Goal: Complete application form: Complete application form

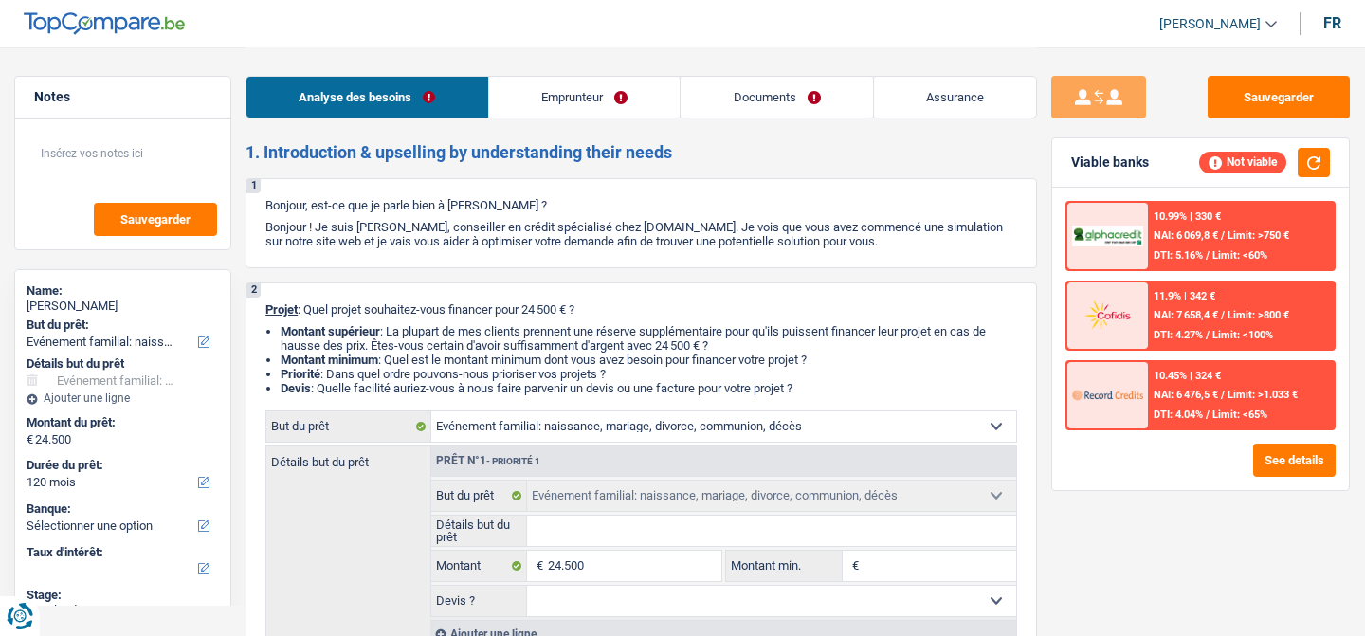
select select "familyEvent"
select select "120"
select select "familyEvent"
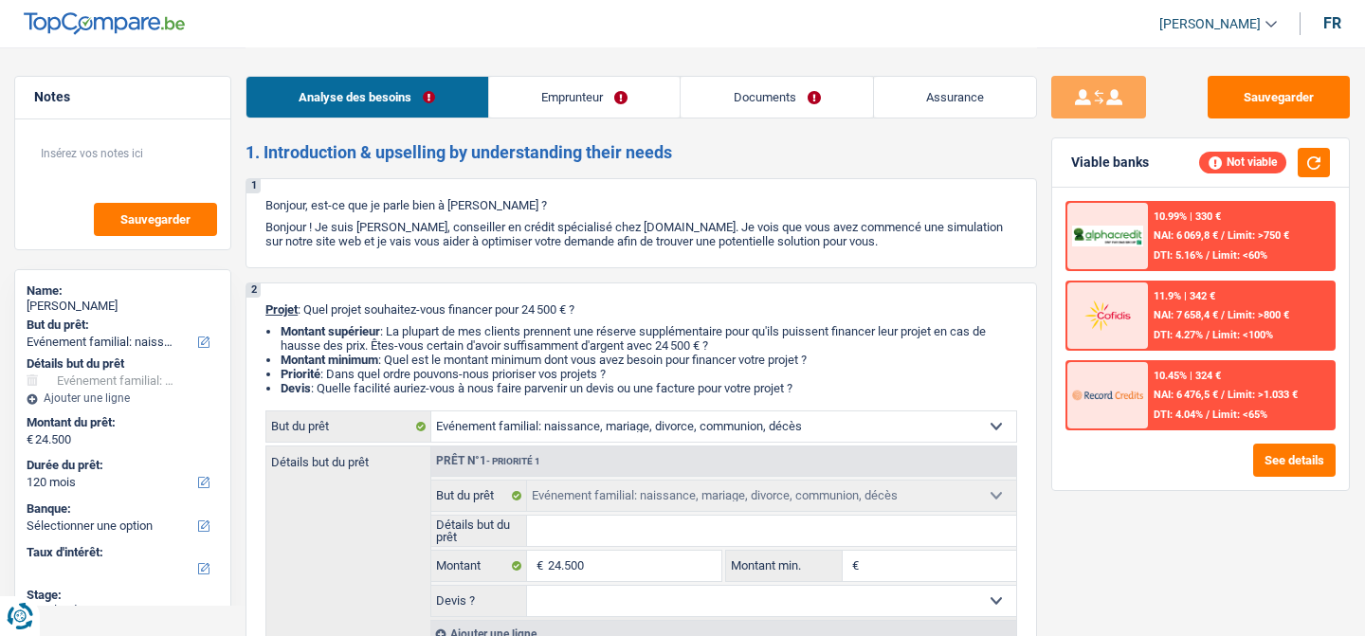
select select "120"
select select "rentBeneficiary"
select select "rentalIncome"
select select "ownerWithoutMortgage"
select select "familyEvent"
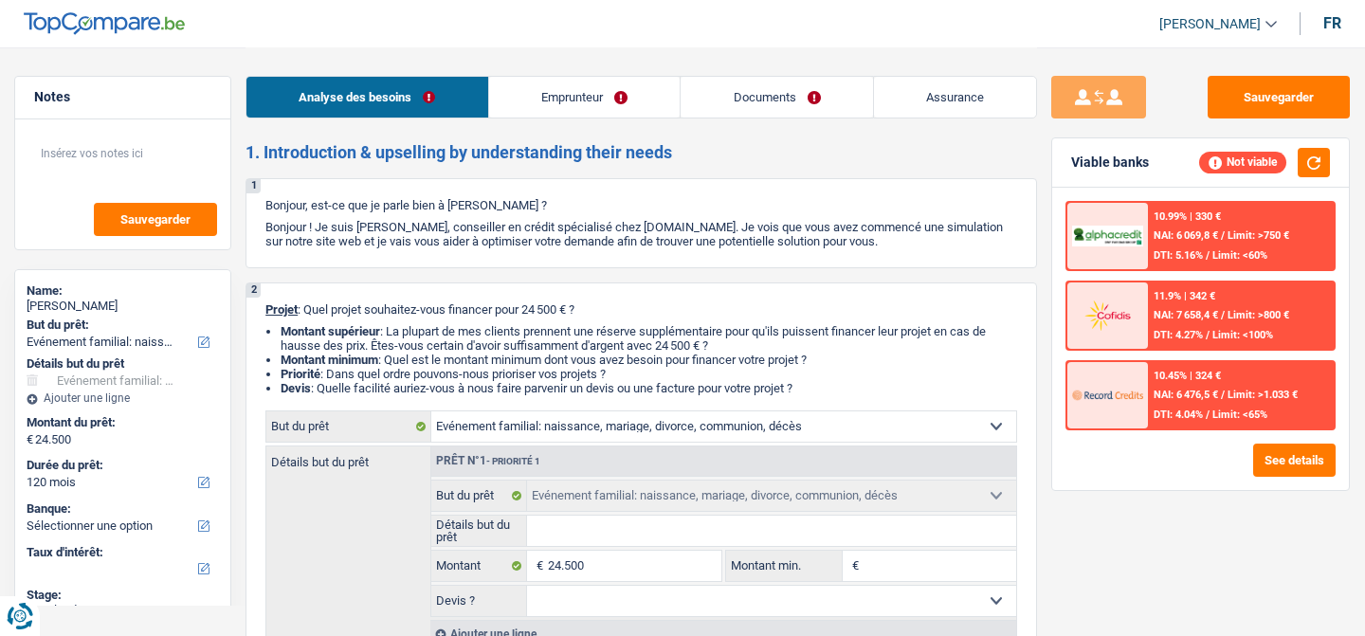
select select "familyEvent"
select select "120"
select select "32"
select select "married"
click at [574, 92] on link "Emprunteur" at bounding box center [585, 97] width 192 height 41
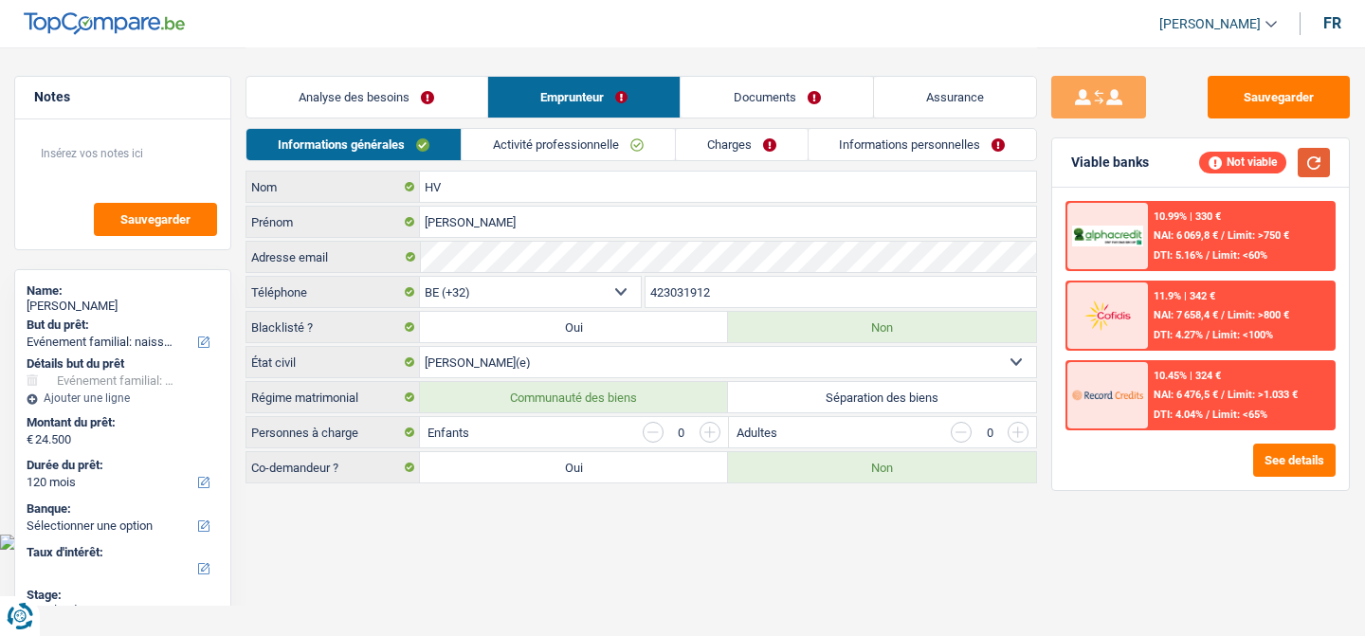
click at [1314, 163] on button "button" at bounding box center [1314, 162] width 32 height 29
click at [1269, 454] on button "See details" at bounding box center [1294, 460] width 82 height 33
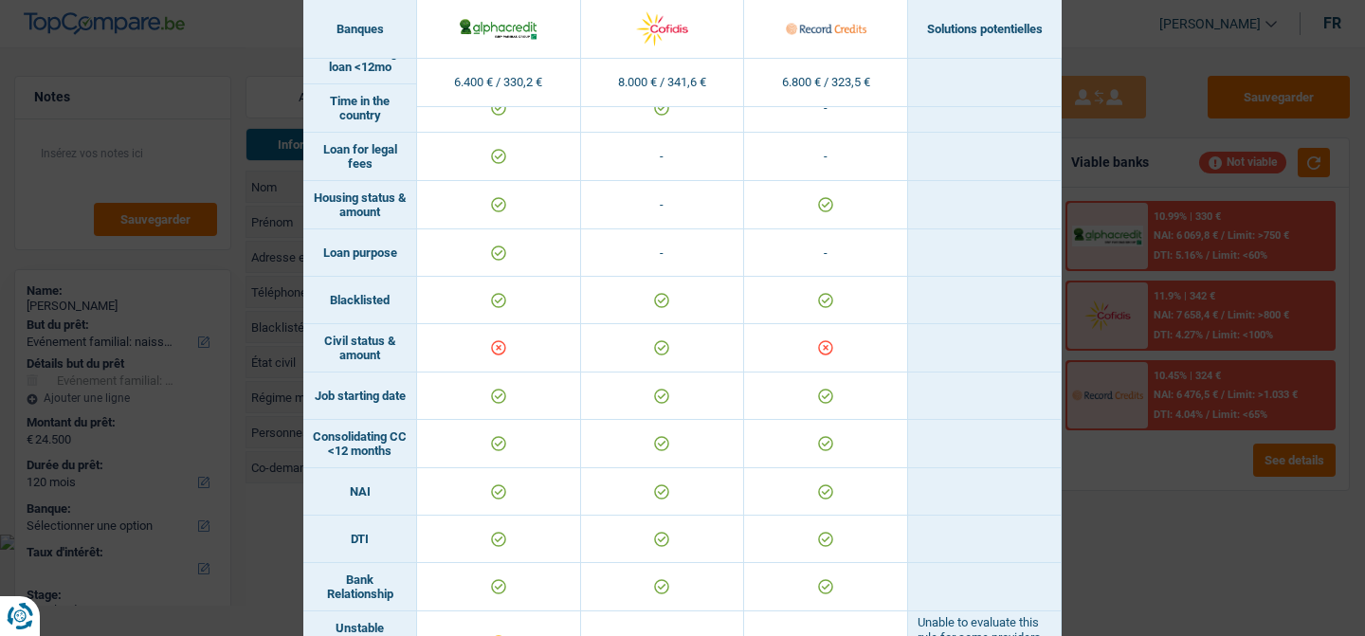
scroll to position [539, 0]
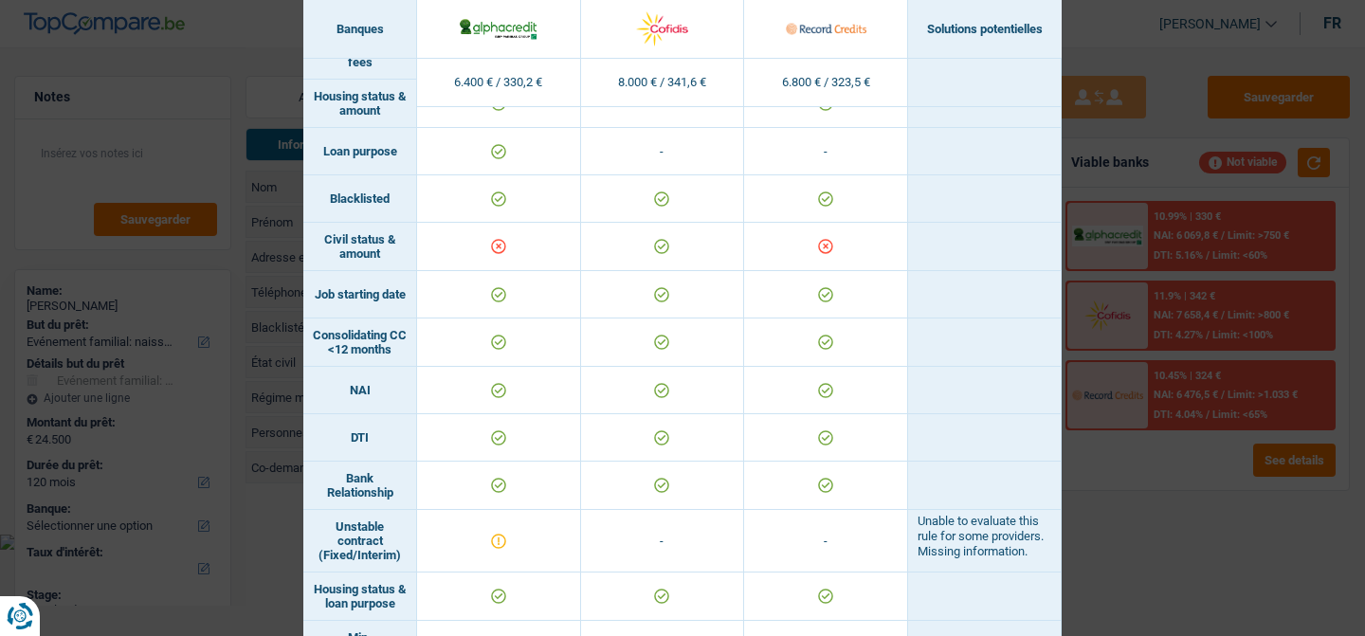
click at [1130, 453] on div "Banks conditions × Banques Solutions potentielles Revenus / Charges 6.400 € / 3…" at bounding box center [682, 318] width 1365 height 636
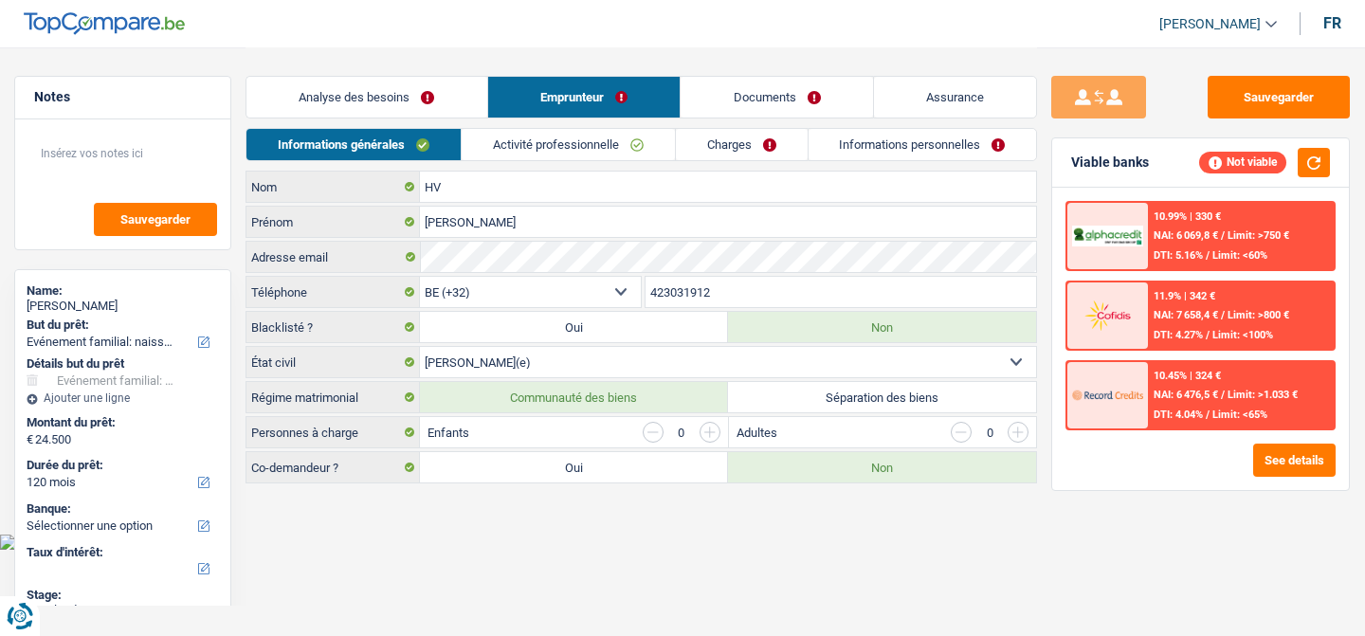
click at [682, 476] on label "Oui" at bounding box center [574, 467] width 308 height 30
click at [682, 476] on input "Oui" at bounding box center [574, 467] width 308 height 30
radio input "true"
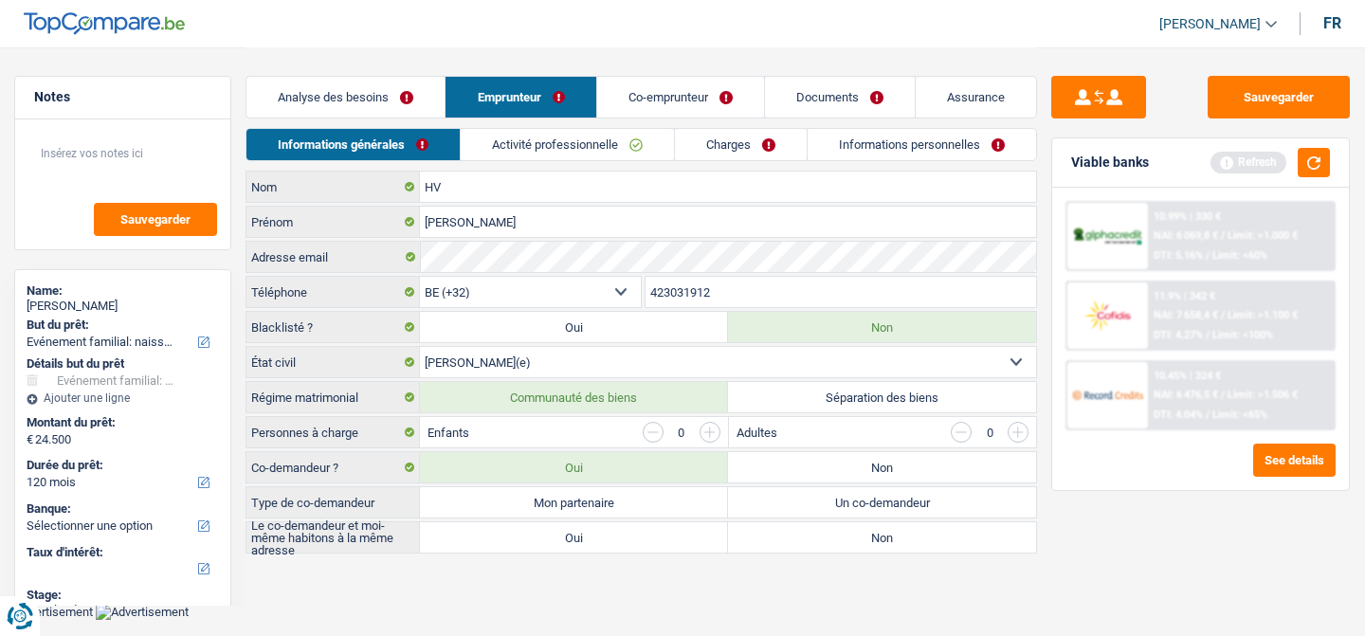
click at [682, 505] on label "Mon partenaire" at bounding box center [574, 502] width 308 height 30
click at [682, 505] on input "Mon partenaire" at bounding box center [574, 502] width 308 height 30
radio input "true"
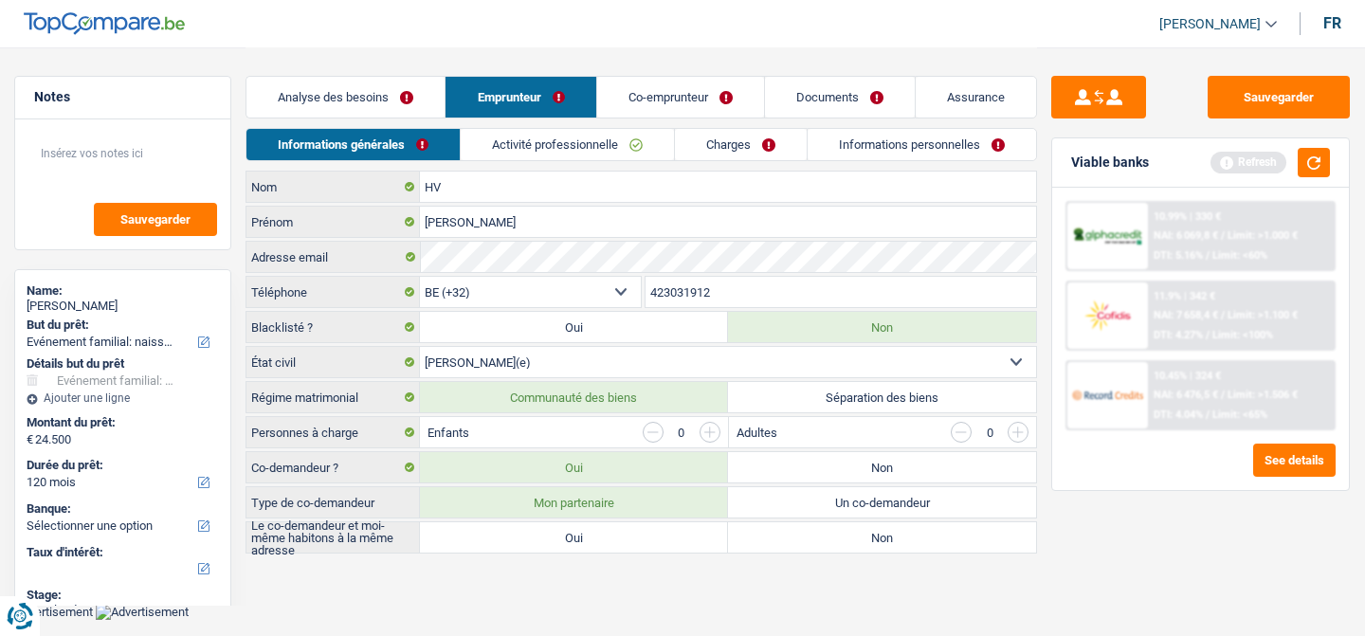
radio input "true"
click at [805, 512] on label "Un co-demandeur" at bounding box center [882, 502] width 308 height 30
click at [805, 512] on input "Un co-demandeur" at bounding box center [882, 502] width 308 height 30
radio input "true"
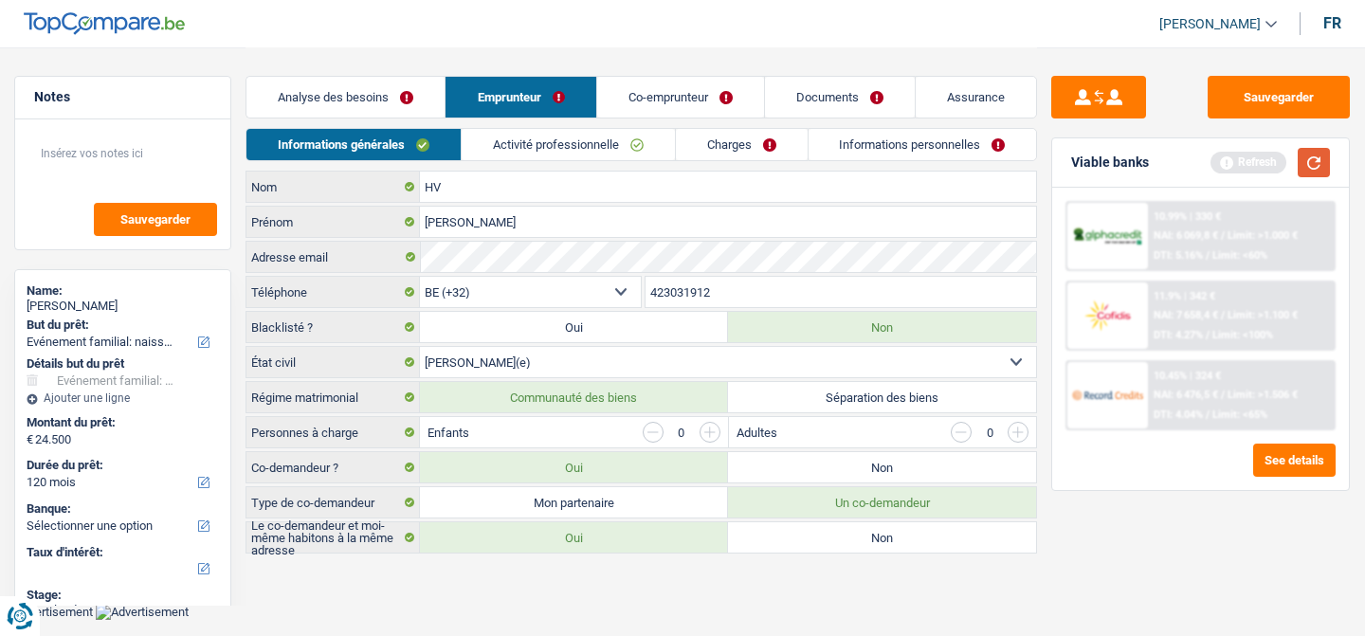
click at [1307, 164] on button "button" at bounding box center [1314, 162] width 32 height 29
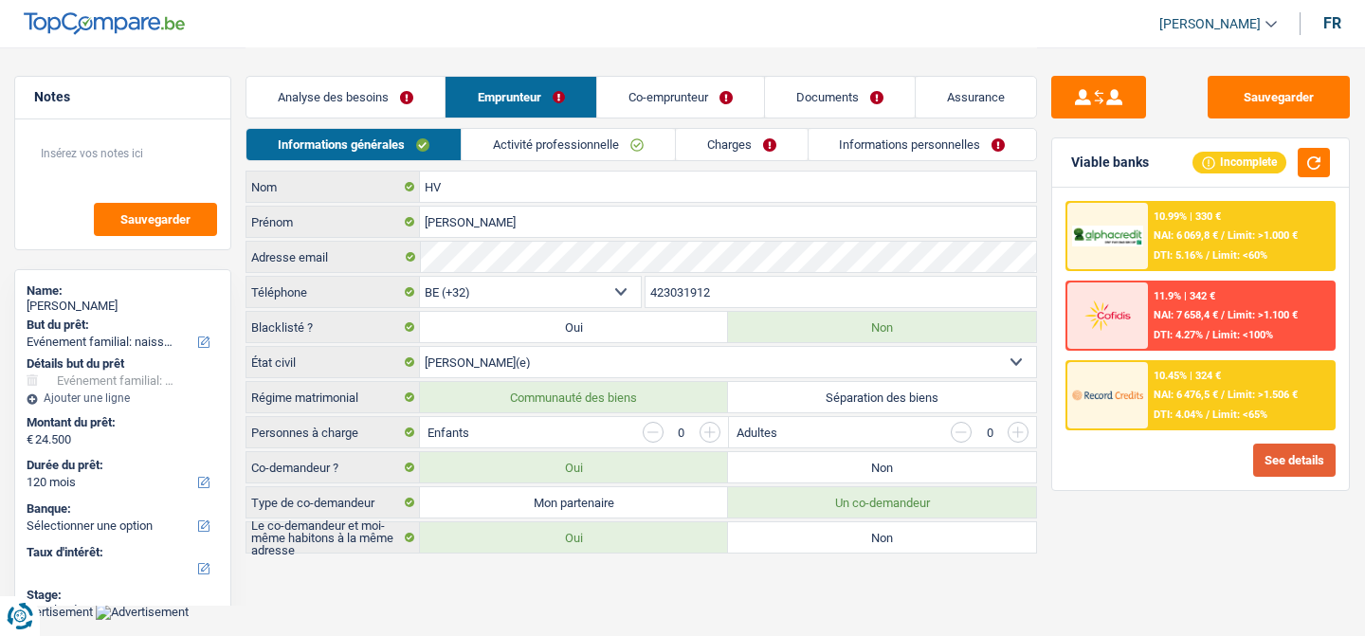
click at [1291, 466] on button "See details" at bounding box center [1294, 460] width 82 height 33
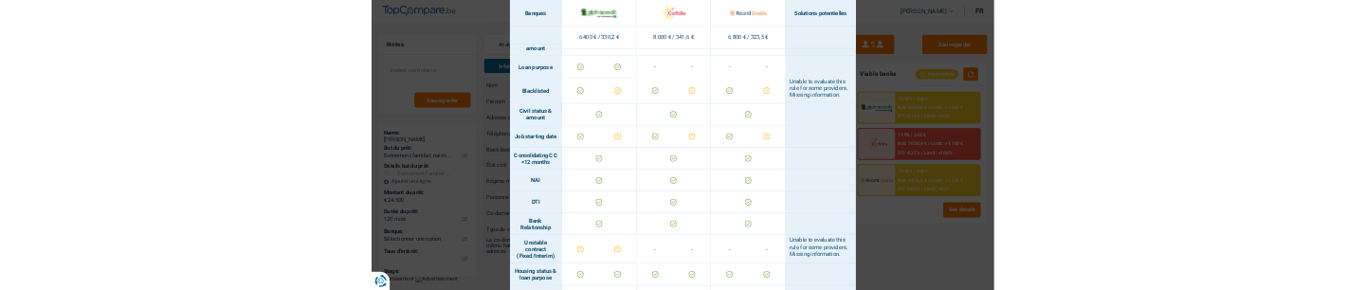
scroll to position [582, 0]
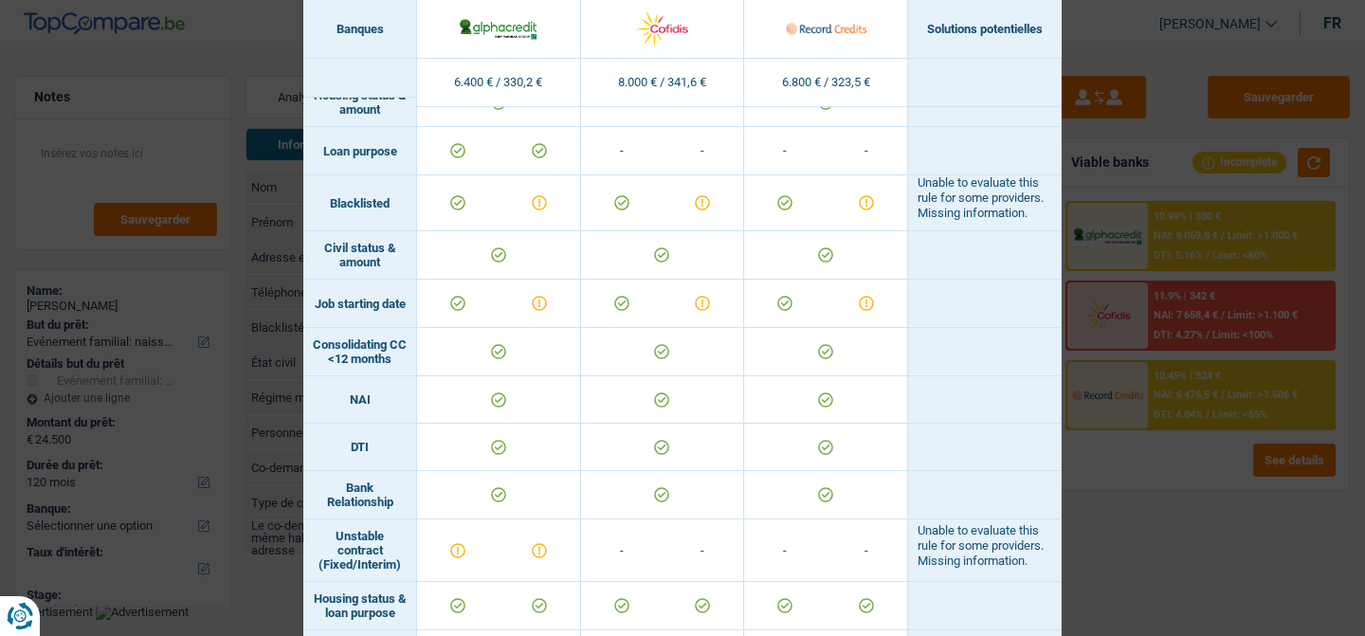
click at [1173, 417] on div "Banks conditions × Banques Solutions potentielles Revenus / Charges 6.400 € / 3…" at bounding box center [682, 318] width 1365 height 636
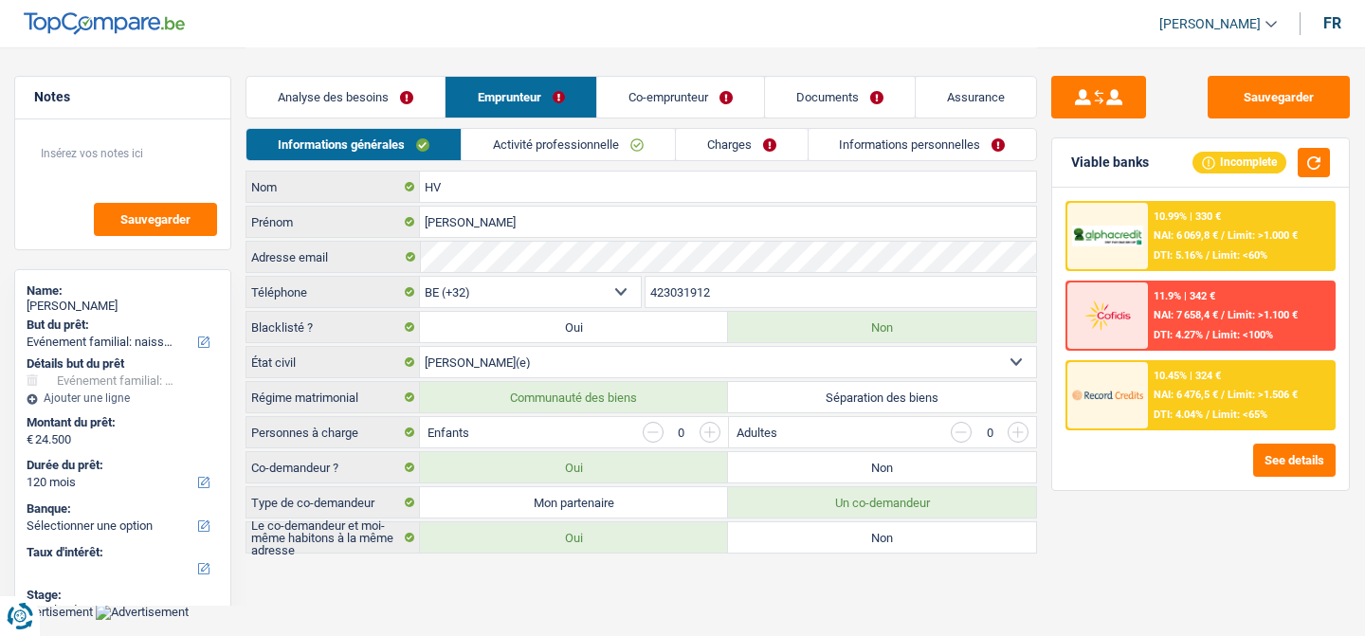
click at [796, 473] on label "Non" at bounding box center [882, 467] width 308 height 30
click at [796, 473] on input "Non" at bounding box center [882, 467] width 308 height 30
radio input "true"
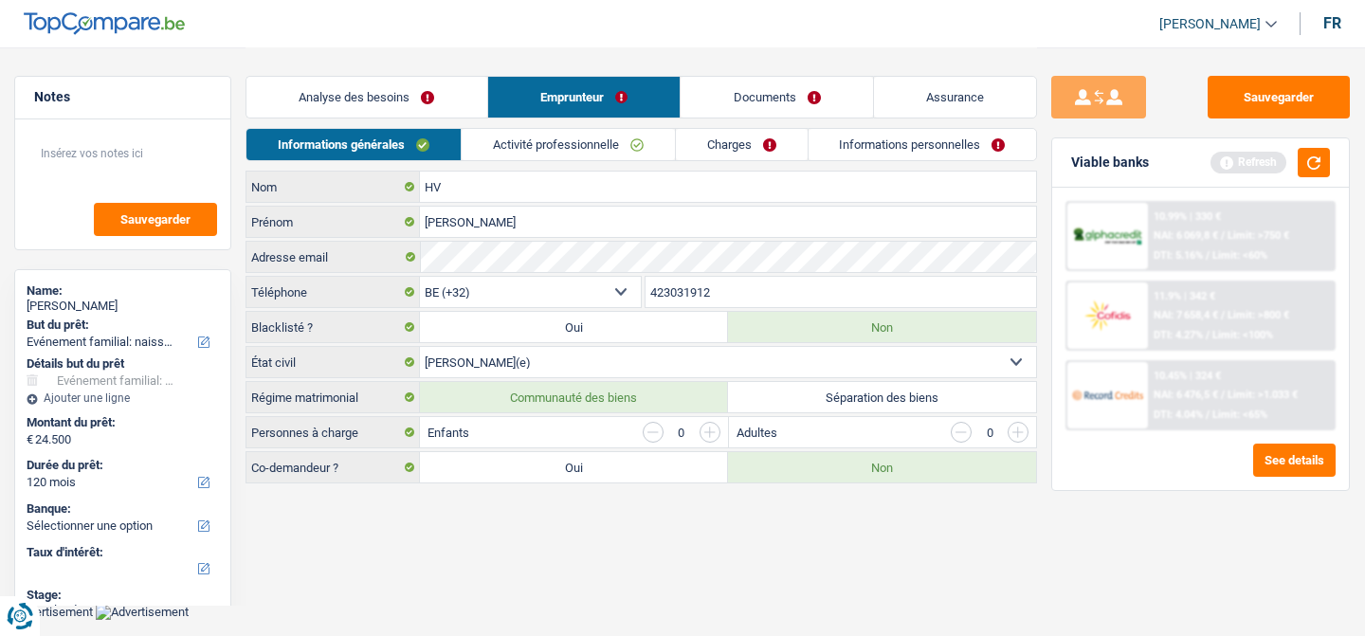
click at [833, 417] on div "Adultes 0" at bounding box center [883, 432] width 308 height 30
click at [833, 409] on label "Séparation des biens" at bounding box center [882, 397] width 308 height 30
click at [833, 409] on input "Séparation des biens" at bounding box center [882, 397] width 308 height 30
radio input "true"
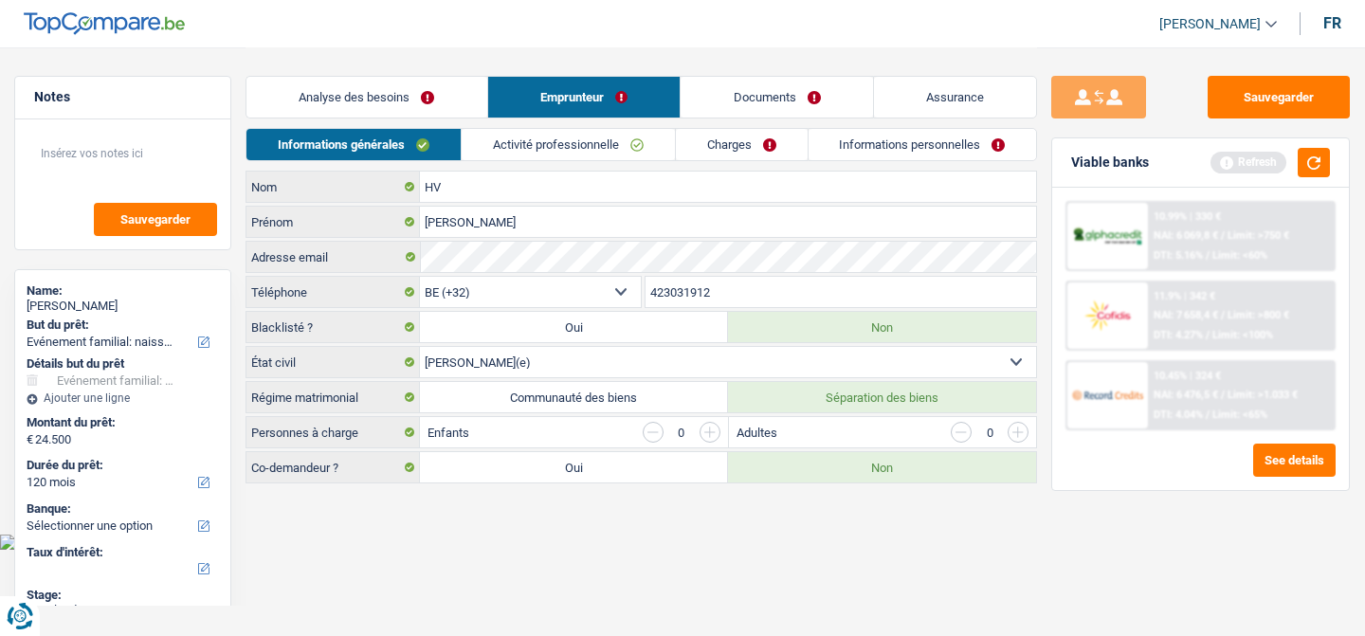
click at [799, 362] on select "Célibataire Marié(e) Cohabitant(e) légal(e) Divorcé(e) Veuf(ve) Séparé (de fait…" at bounding box center [728, 362] width 616 height 30
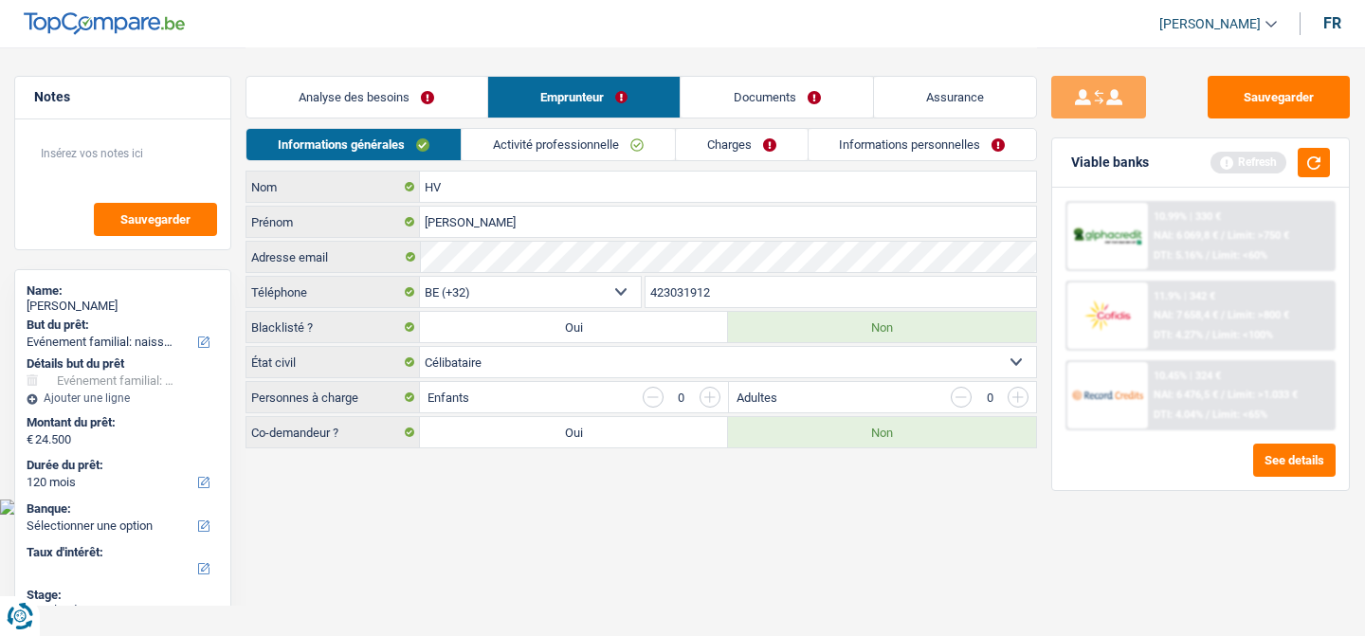
click at [705, 356] on select "Célibataire Marié(e) Cohabitant(e) légal(e) Divorcé(e) Veuf(ve) Séparé (de fait…" at bounding box center [728, 362] width 616 height 30
select select "married"
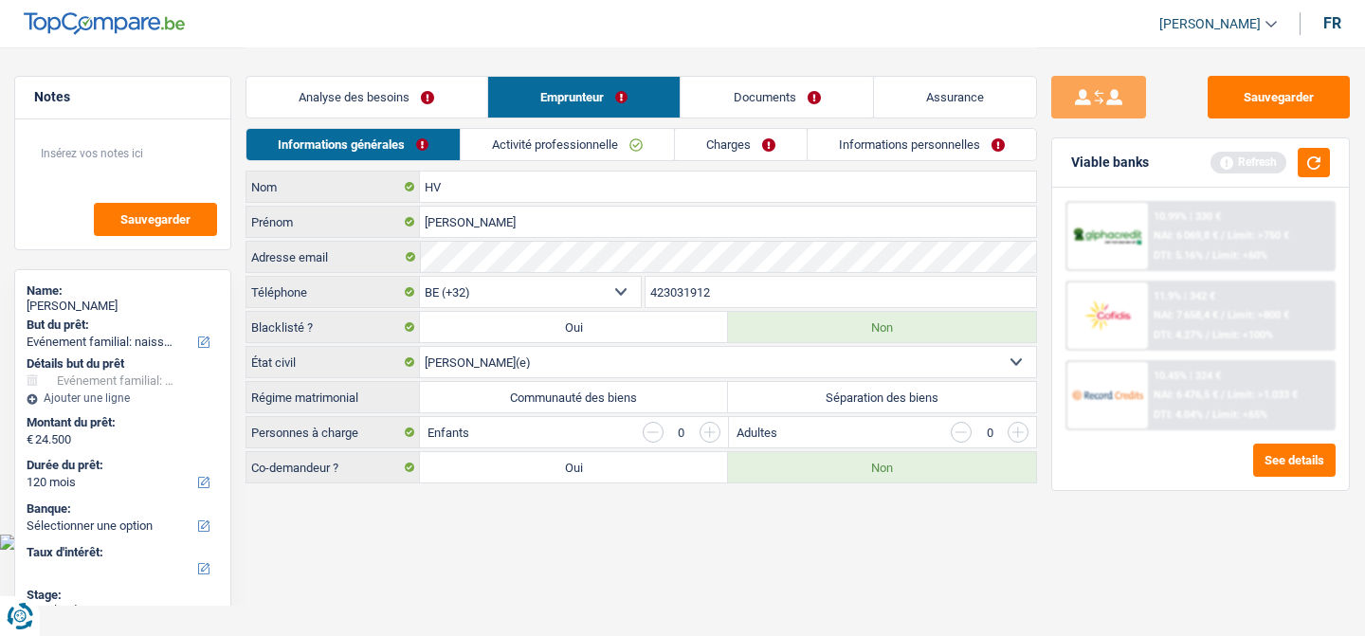
click at [677, 395] on label "Communauté des biens" at bounding box center [574, 397] width 308 height 30
click at [677, 395] on input "Communauté des biens" at bounding box center [574, 397] width 308 height 30
radio input "true"
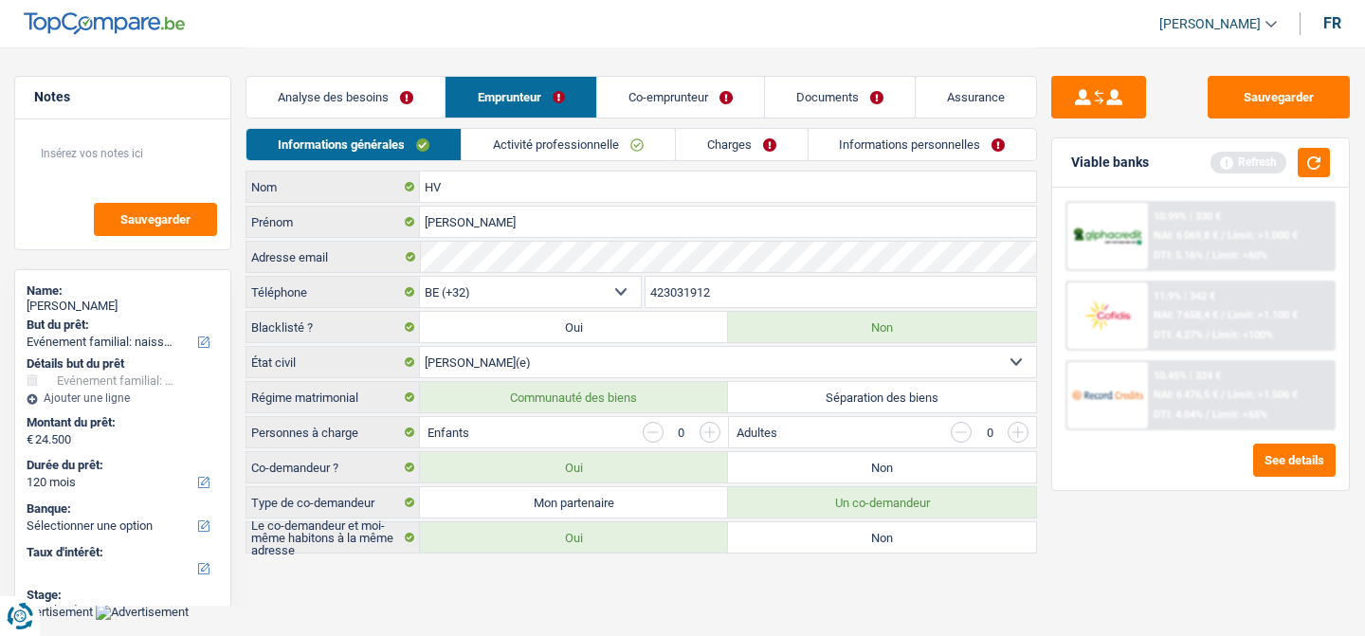
click at [710, 500] on label "Mon partenaire" at bounding box center [574, 502] width 308 height 30
click at [710, 500] on input "Mon partenaire" at bounding box center [574, 502] width 308 height 30
radio input "true"
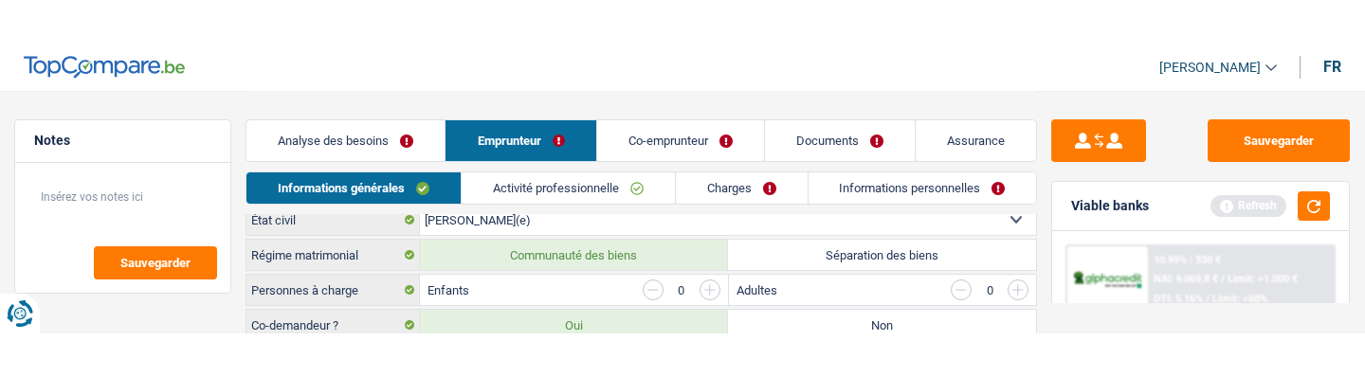
scroll to position [193, 0]
